Goal: Book appointment/travel/reservation

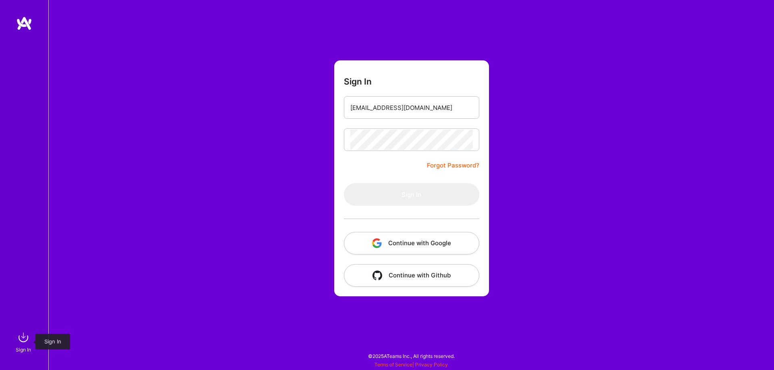
click at [23, 343] on img at bounding box center [23, 338] width 16 height 16
click at [409, 105] on input "email" at bounding box center [411, 108] width 123 height 21
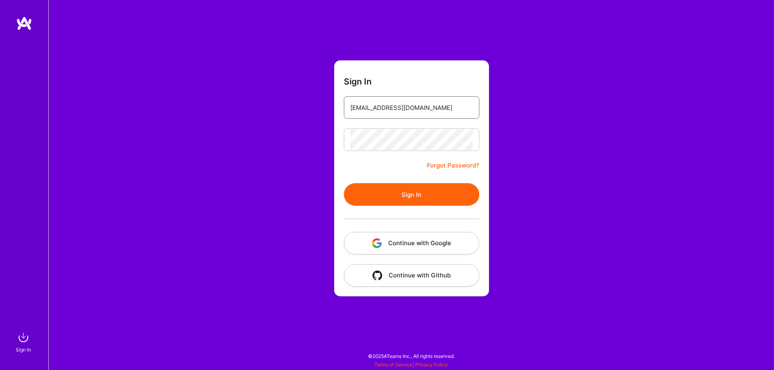
type input "ariellevi@yahoo.com"
click at [424, 197] on button "Sign In" at bounding box center [411, 194] width 135 height 23
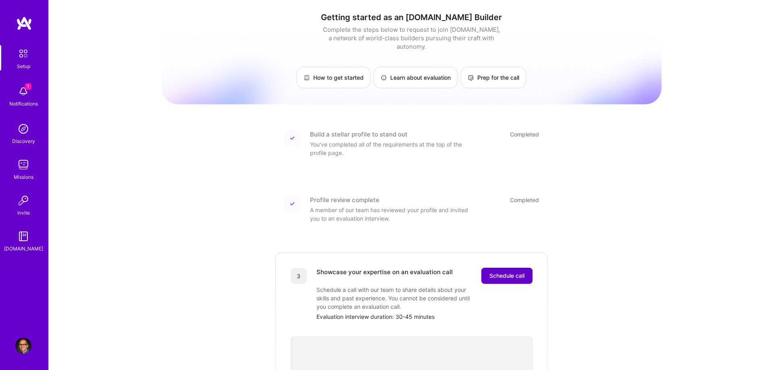
click at [493, 272] on span "Schedule call" at bounding box center [506, 276] width 35 height 8
